Goal: Navigation & Orientation: Find specific page/section

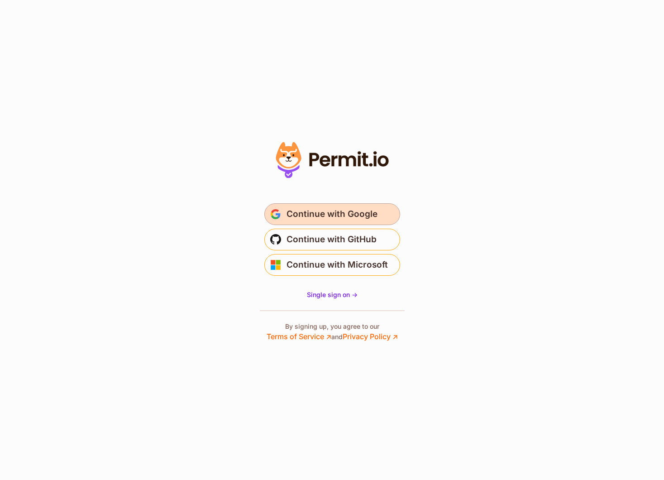
click at [312, 216] on span "Continue with Google" at bounding box center [331, 214] width 91 height 14
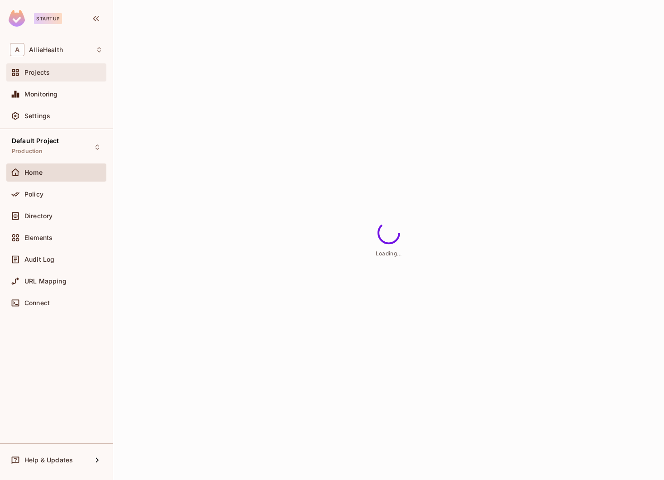
click at [81, 76] on div "Projects" at bounding box center [56, 72] width 93 height 11
